Goal: Information Seeking & Learning: Learn about a topic

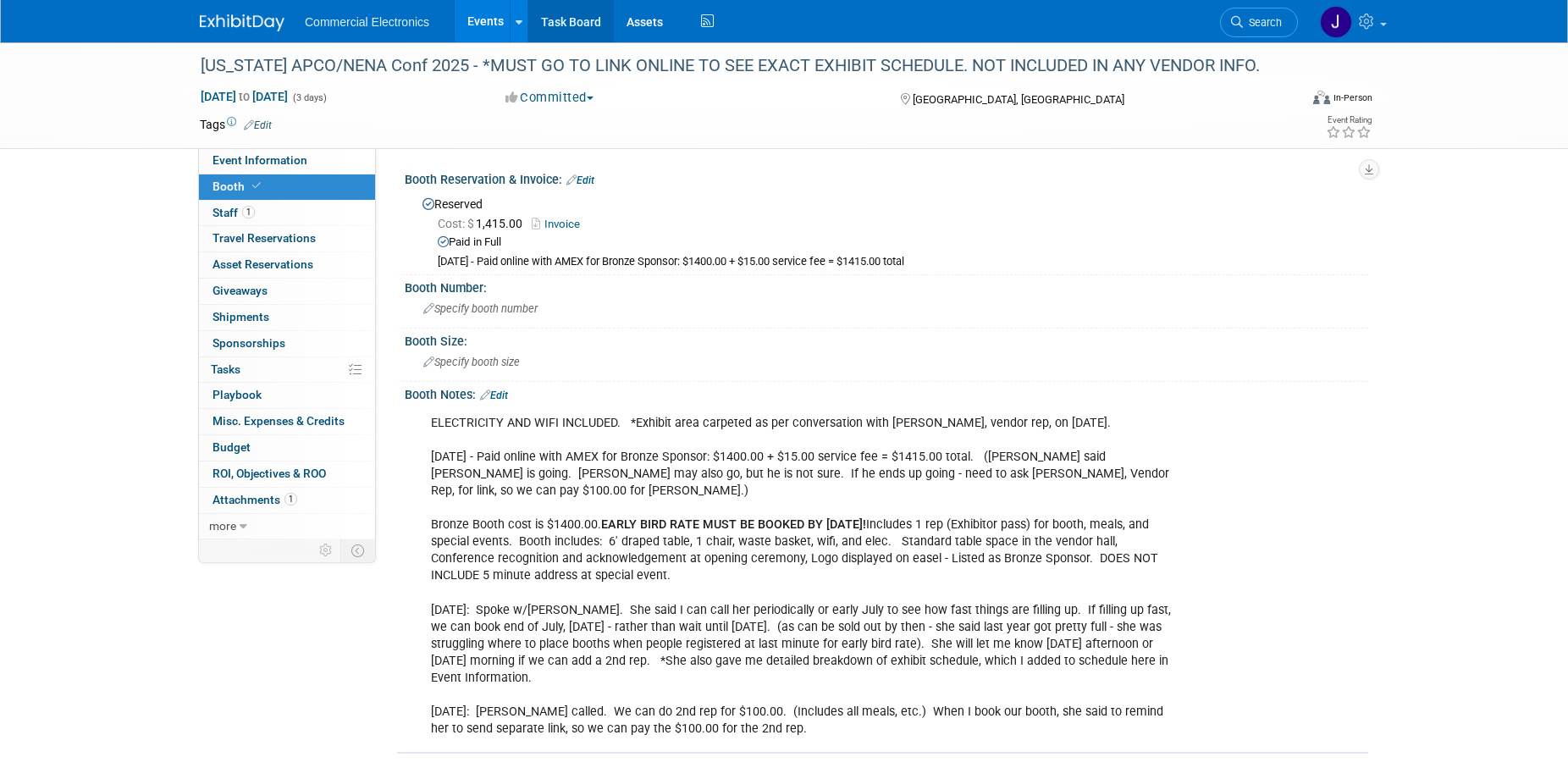
click at [586, 20] on link "Task Board" at bounding box center [571, 21] width 86 height 42
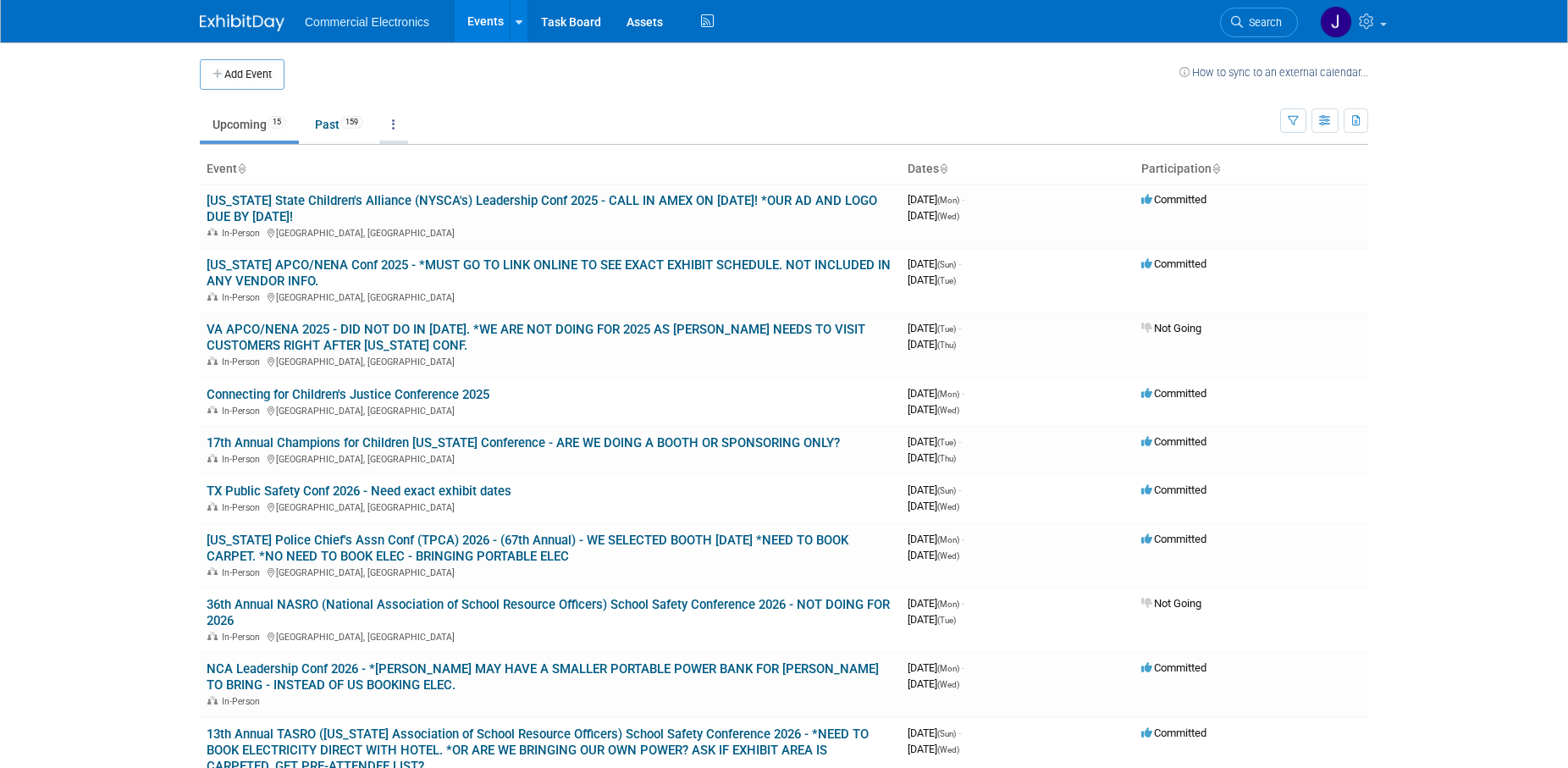
click at [403, 126] on link at bounding box center [394, 124] width 29 height 32
click at [430, 193] on link "Grouped Annually Events grouped by year" at bounding box center [447, 201] width 135 height 37
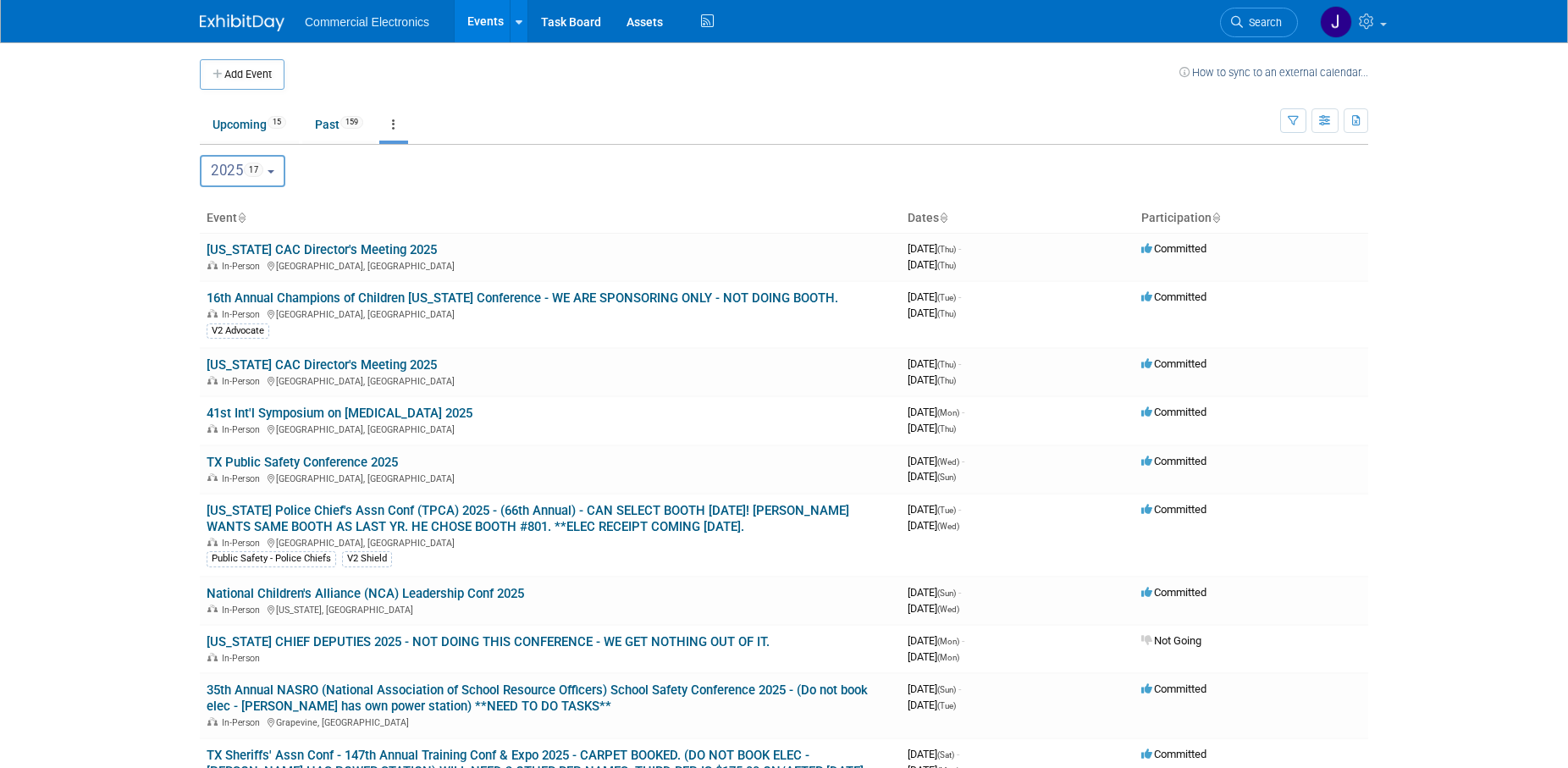
click at [280, 172] on button "2025 17" at bounding box center [243, 171] width 86 height 32
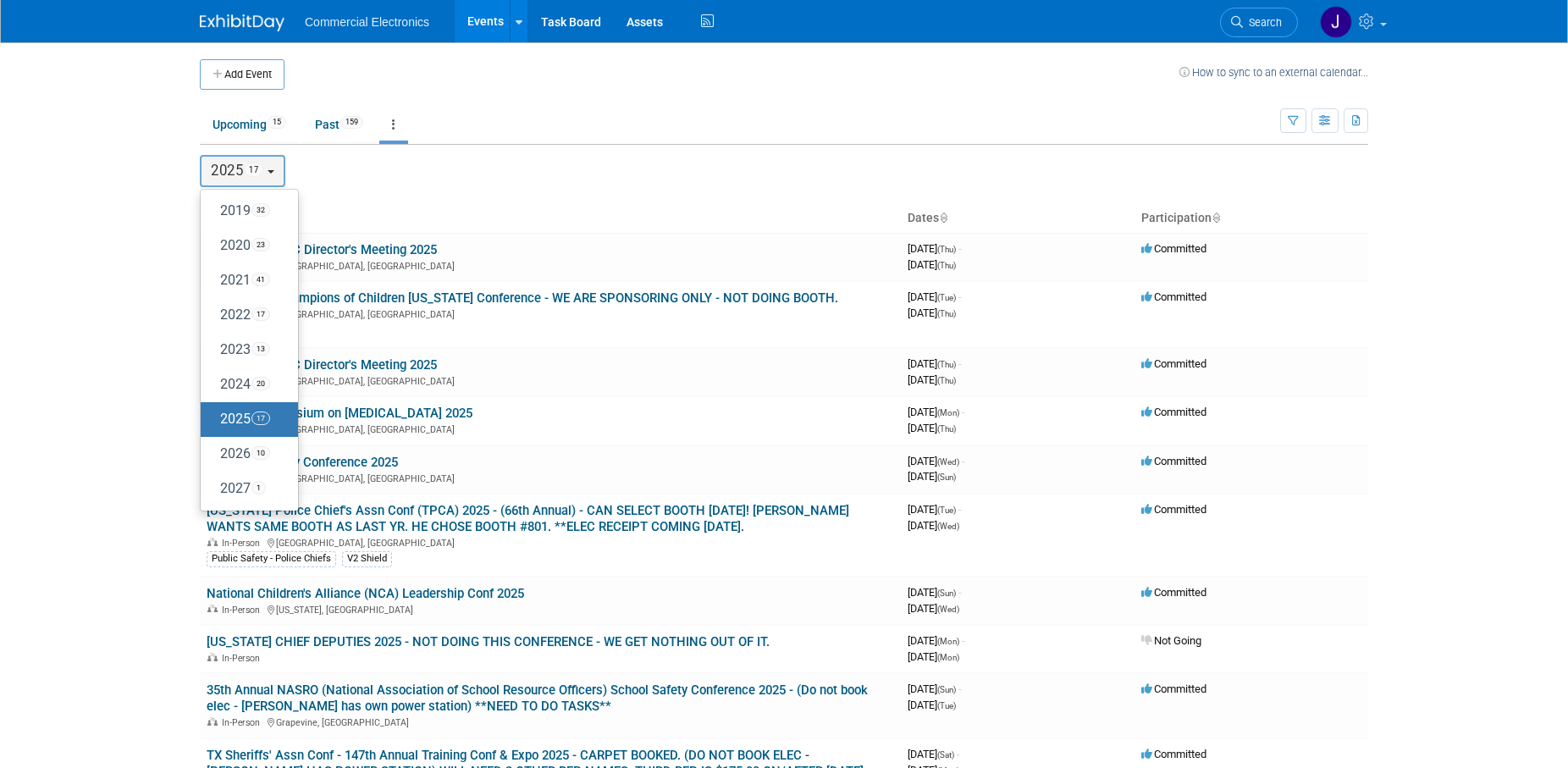
click at [625, 115] on ul "Upcoming 15 Past 159 All Events 174 Past and Upcoming Grouped Annually Events g…" at bounding box center [740, 126] width 1080 height 38
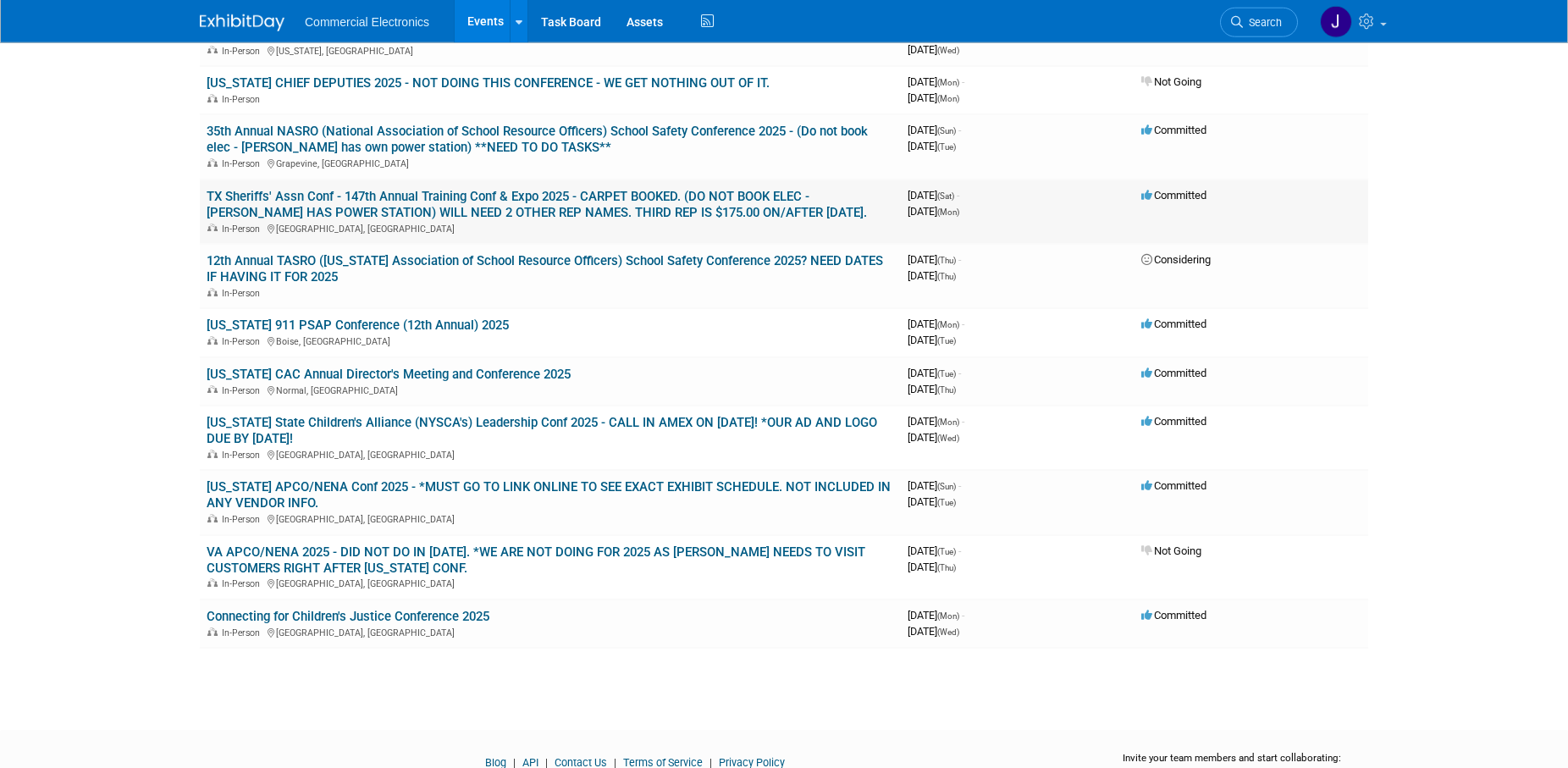
scroll to position [640, 0]
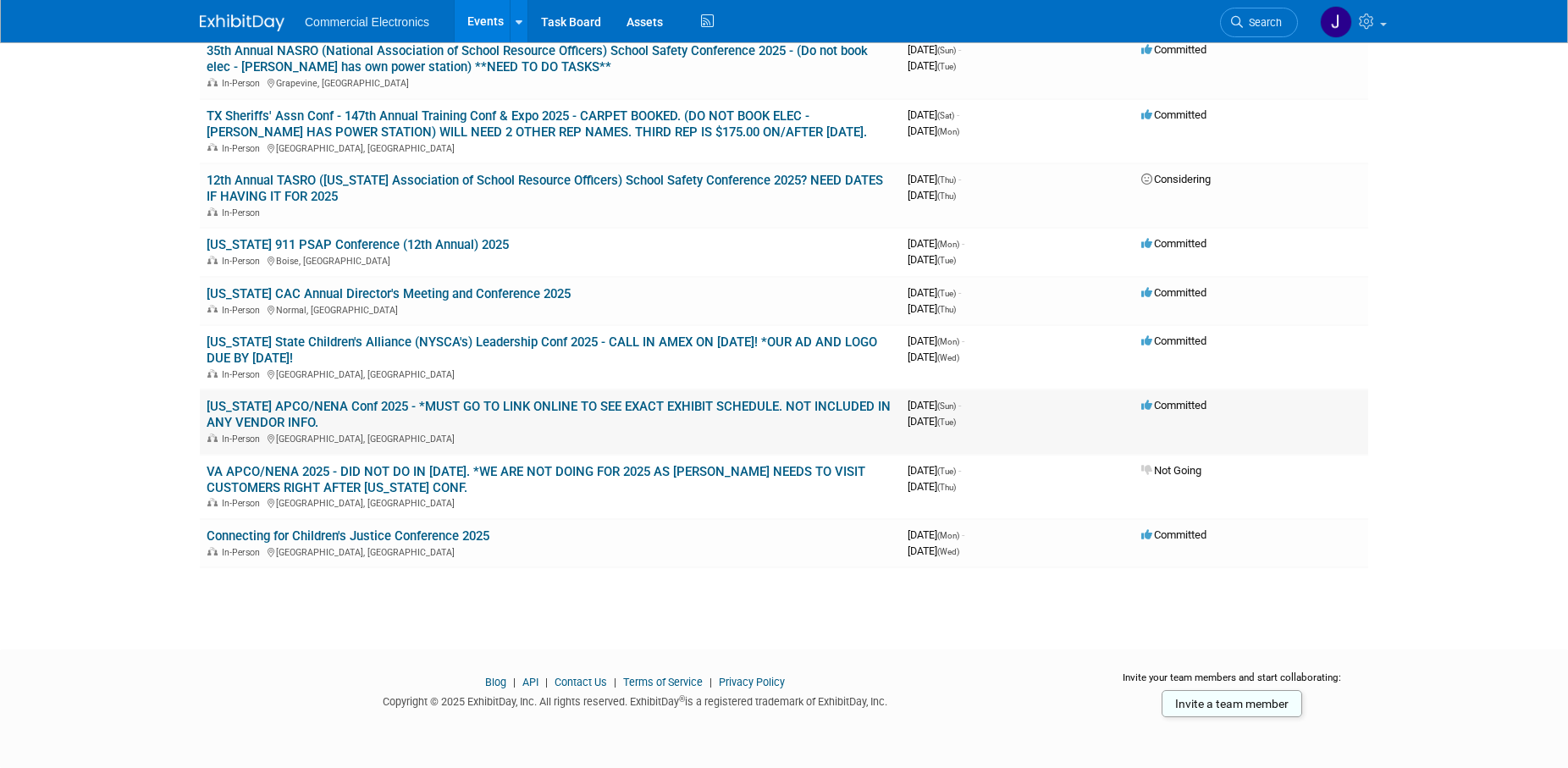
click at [535, 407] on link "[US_STATE] APCO/NENA Conf 2025 - *MUST GO TO LINK ONLINE TO SEE EXACT EXHIBIT S…" at bounding box center [548, 414] width 684 height 31
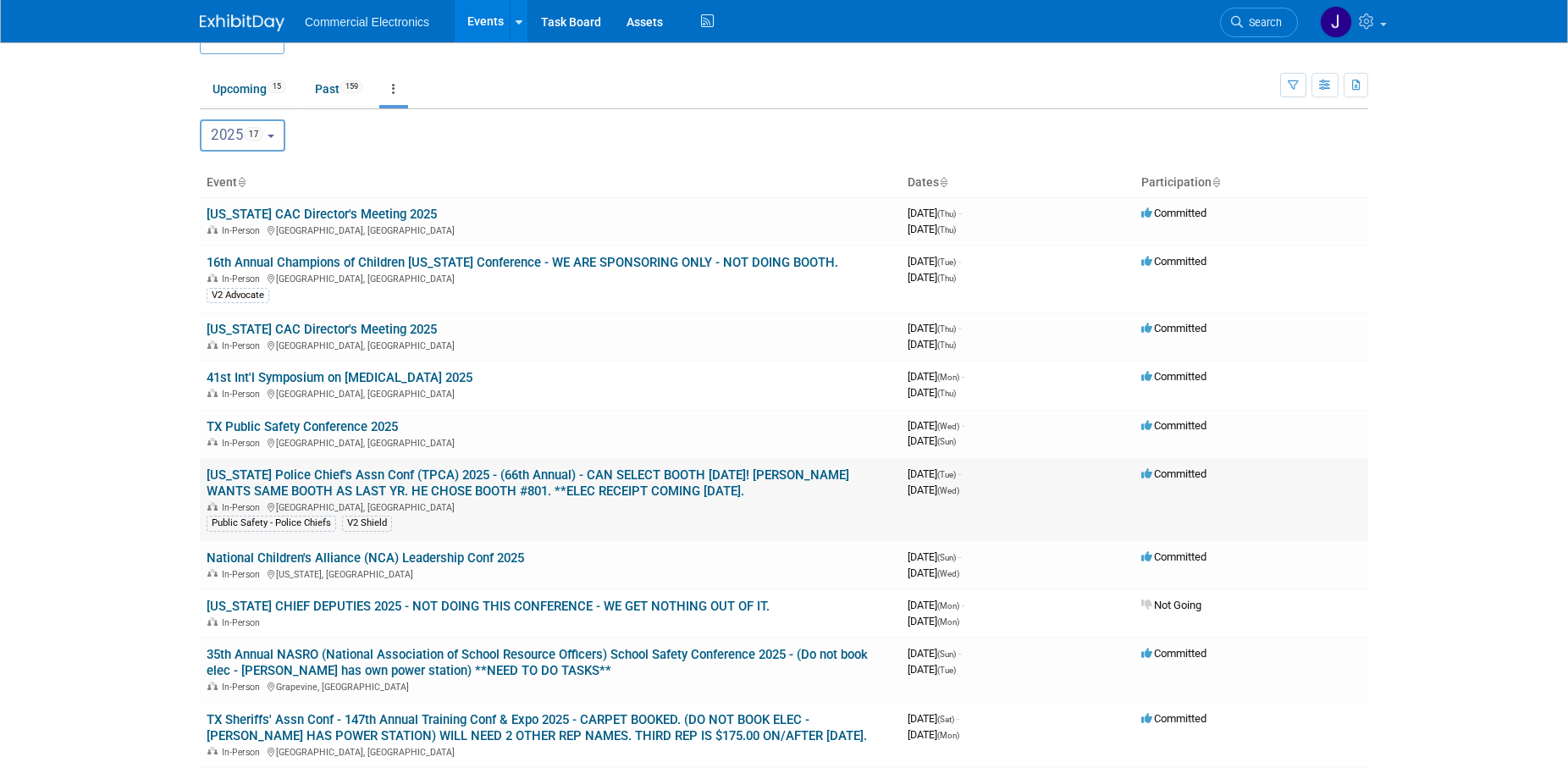
scroll to position [0, 0]
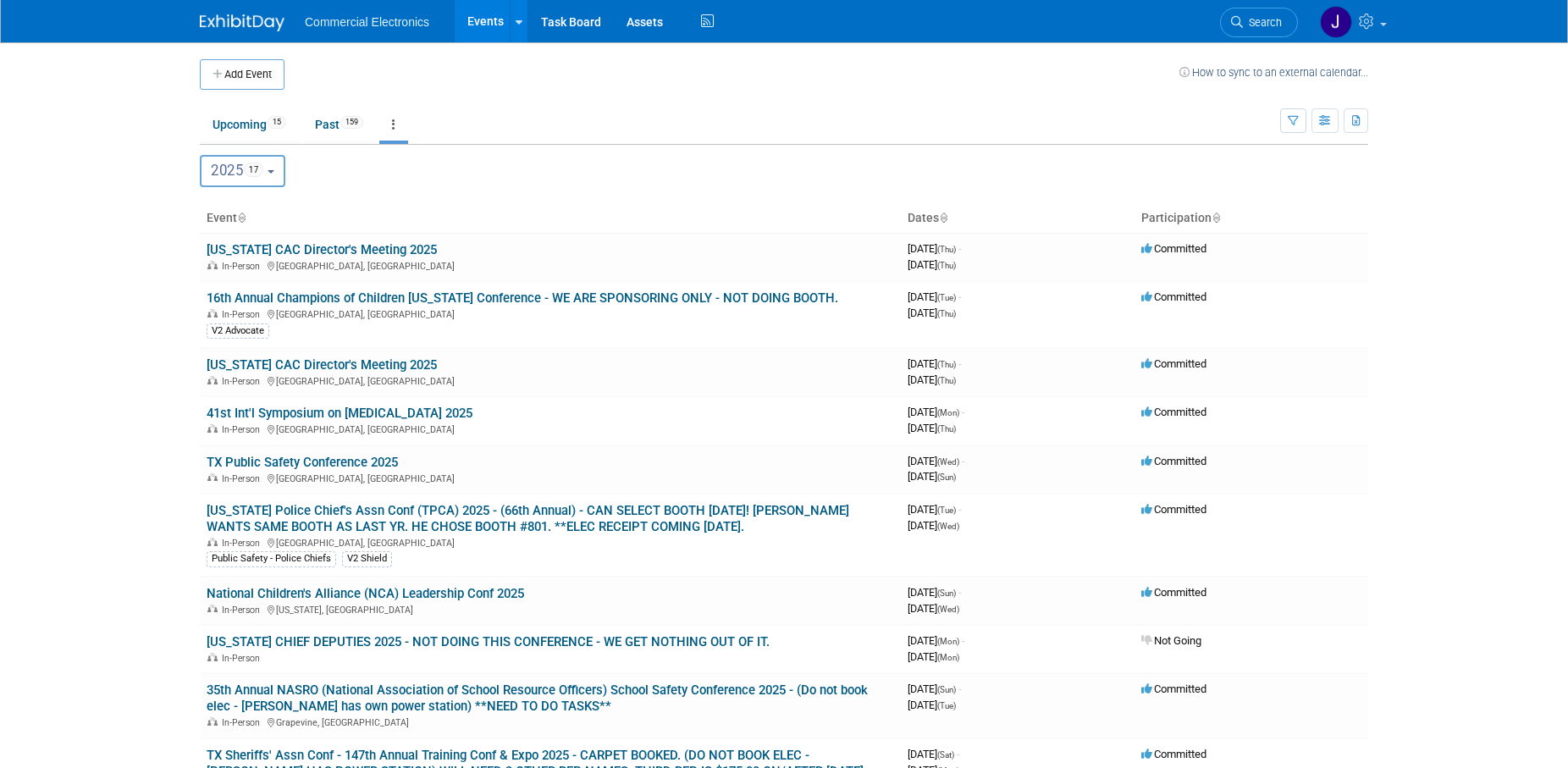
click at [282, 166] on button "2025 17" at bounding box center [243, 171] width 86 height 32
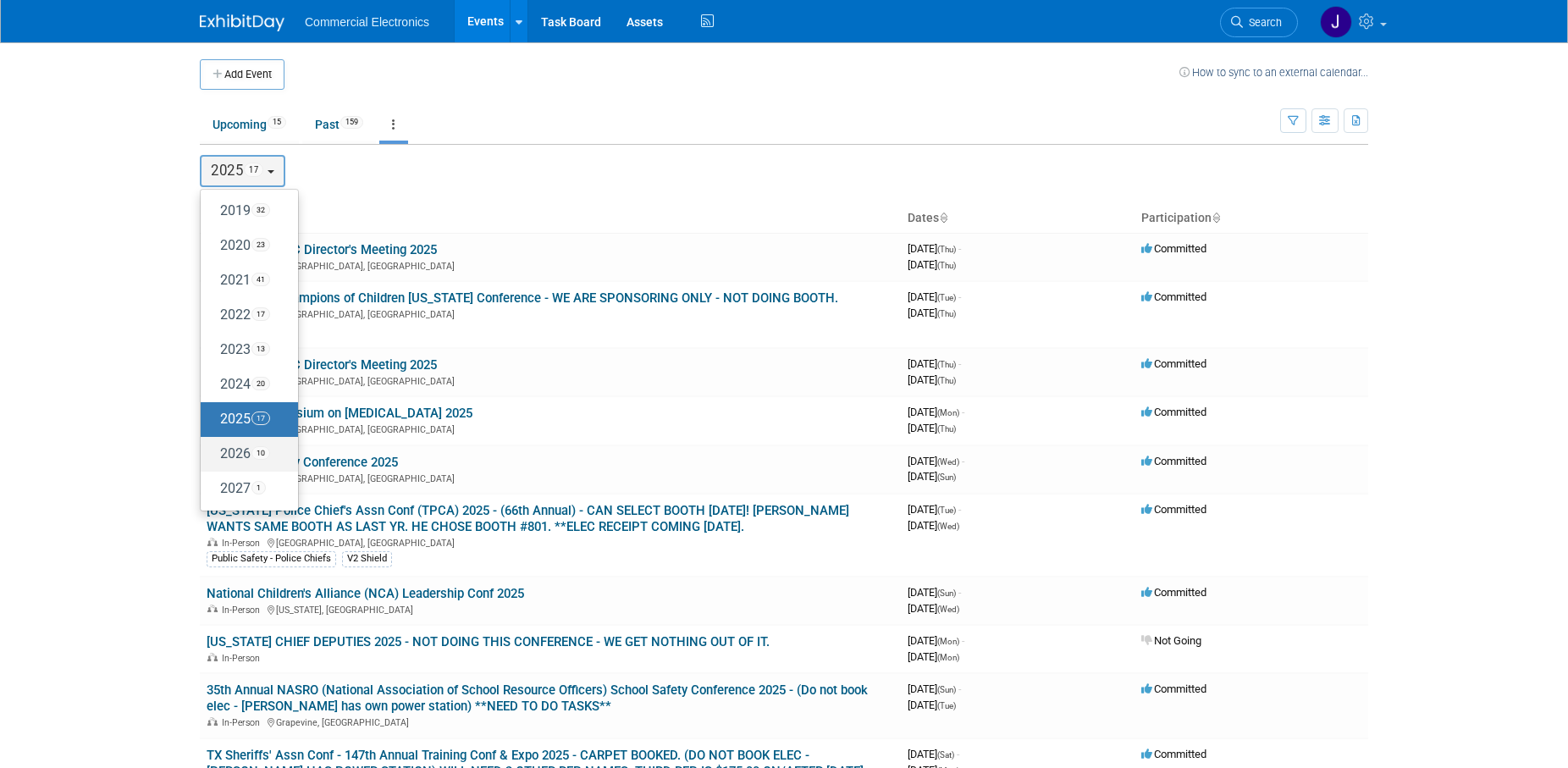
click at [240, 459] on label "2026 10" at bounding box center [244, 454] width 72 height 28
click at [214, 459] on input "2026 10" at bounding box center [209, 453] width 11 height 11
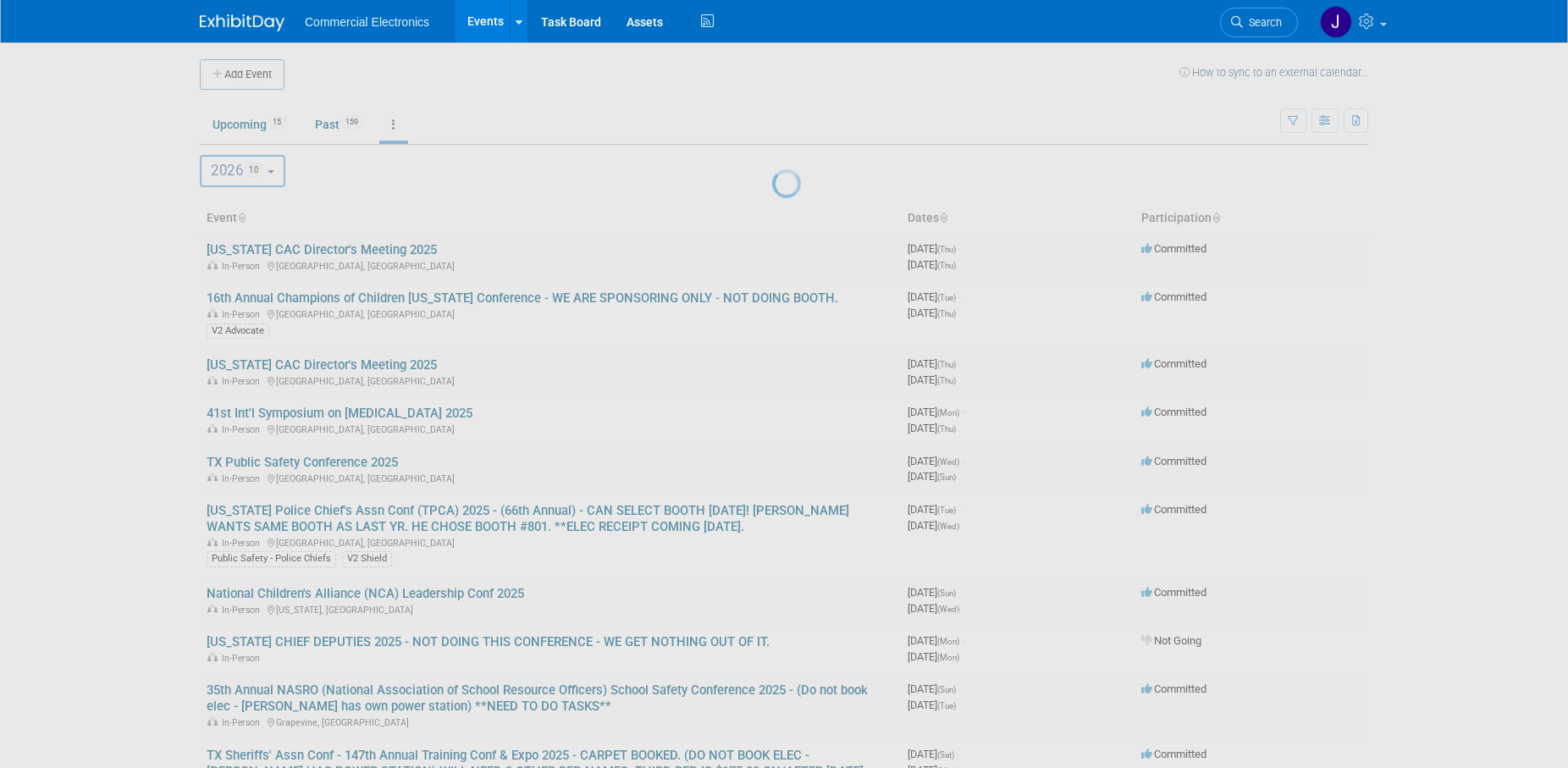
select select "2026"
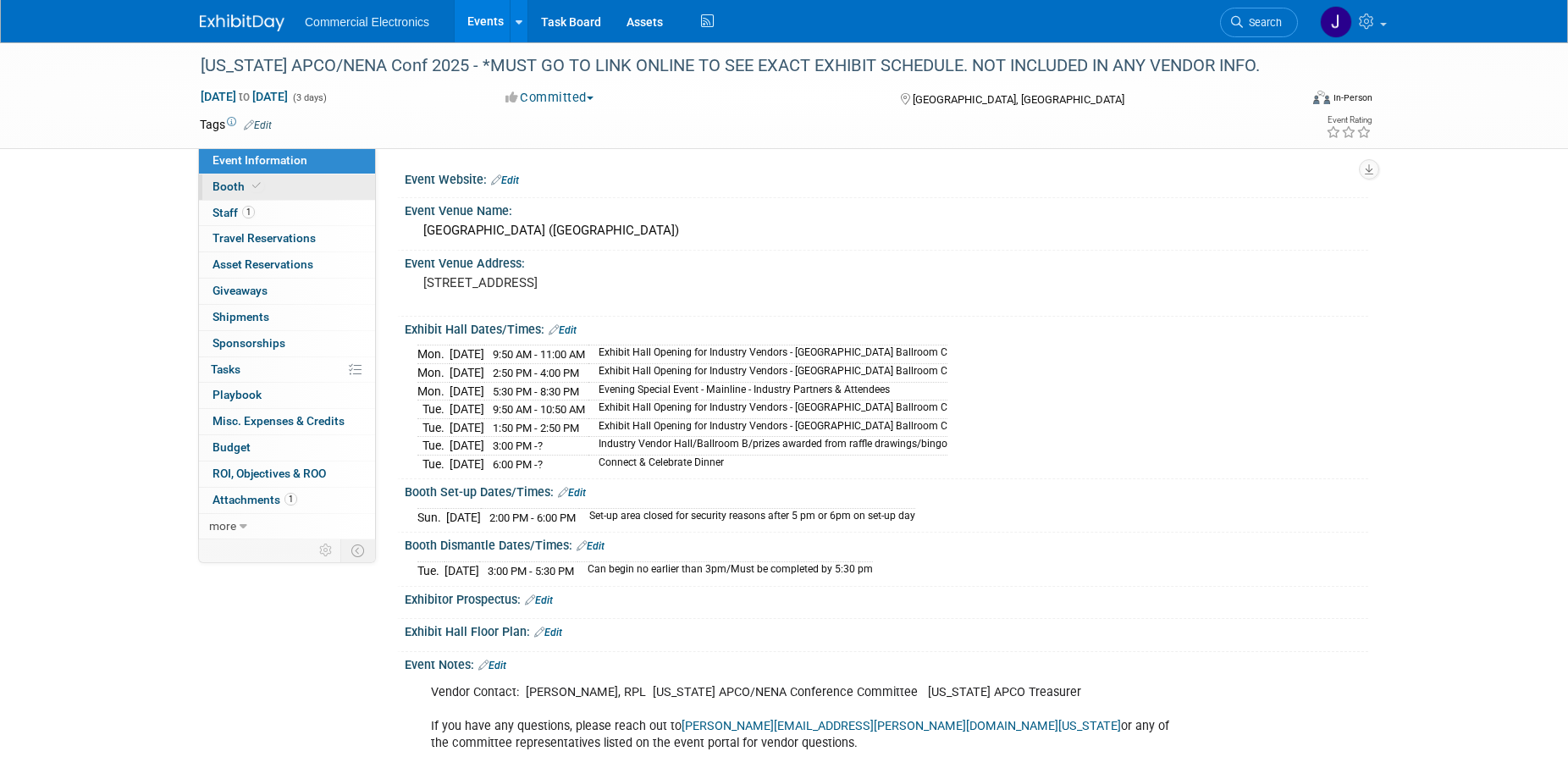
click at [230, 192] on span "Booth" at bounding box center [238, 186] width 52 height 14
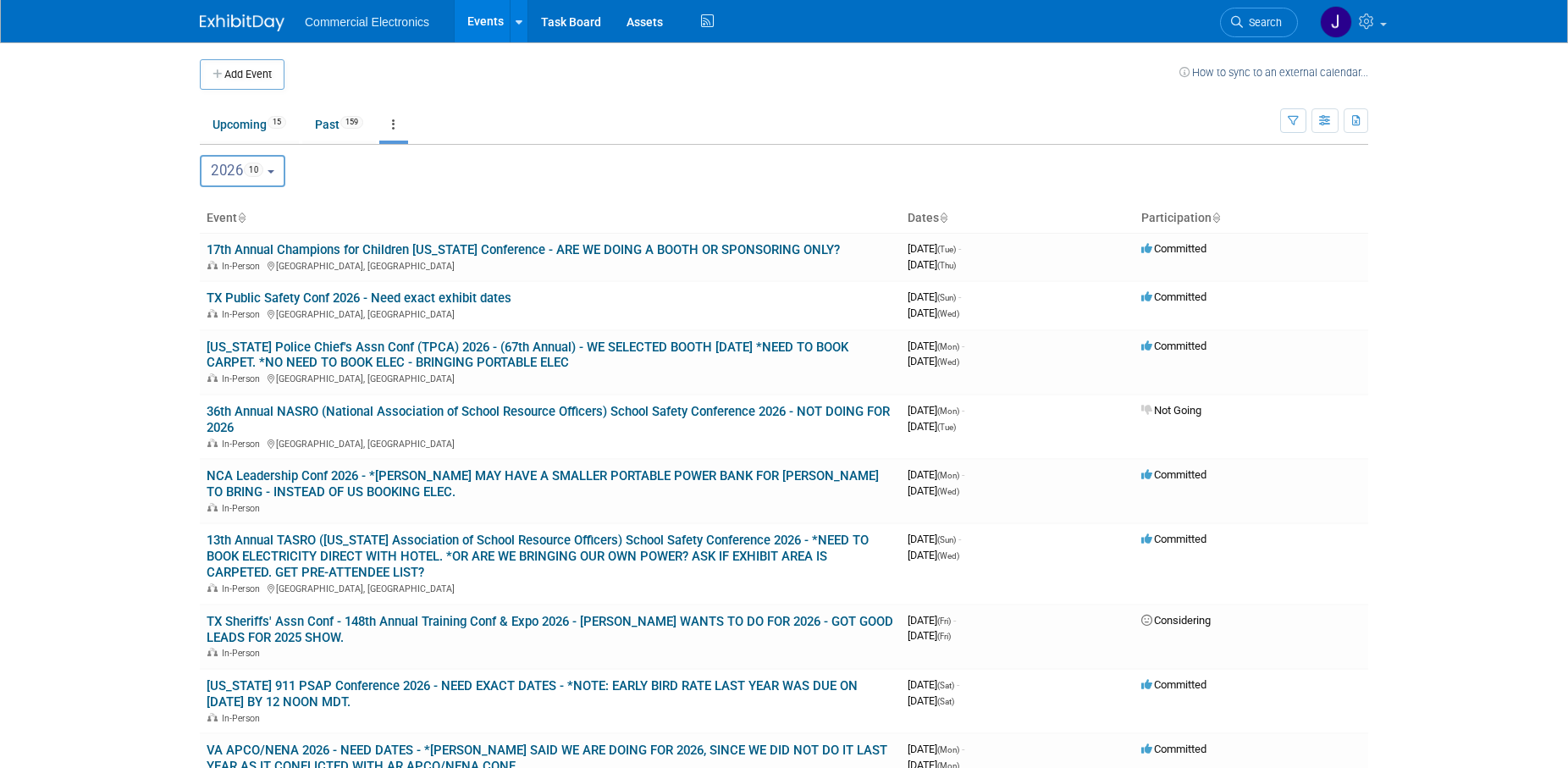
click at [284, 176] on button "2026 10" at bounding box center [243, 171] width 86 height 32
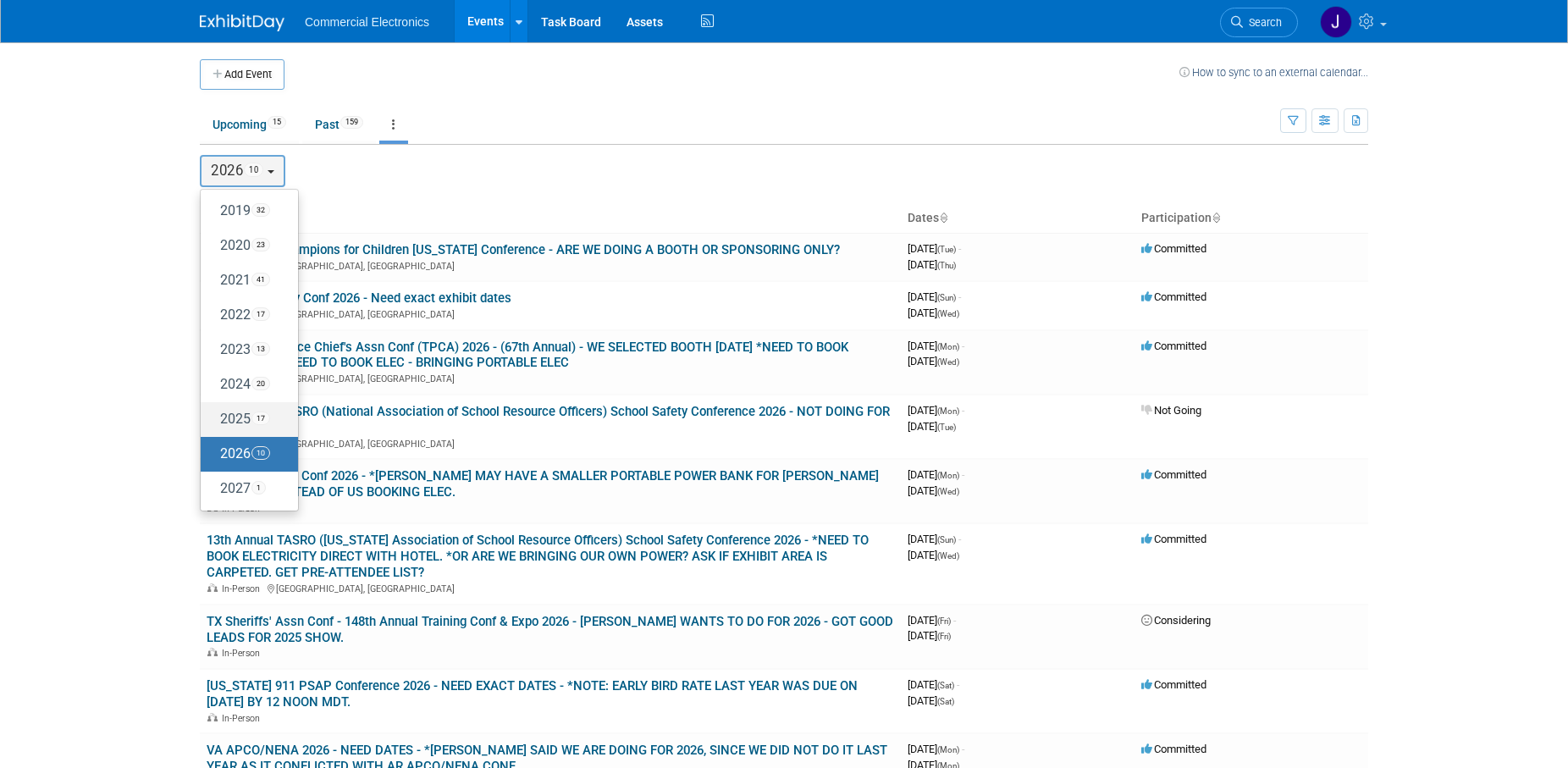
click at [234, 428] on label "2025 17" at bounding box center [244, 420] width 72 height 28
click at [214, 424] on input "2025 17" at bounding box center [209, 419] width 11 height 11
select select "2025"
